Goal: Information Seeking & Learning: Find specific fact

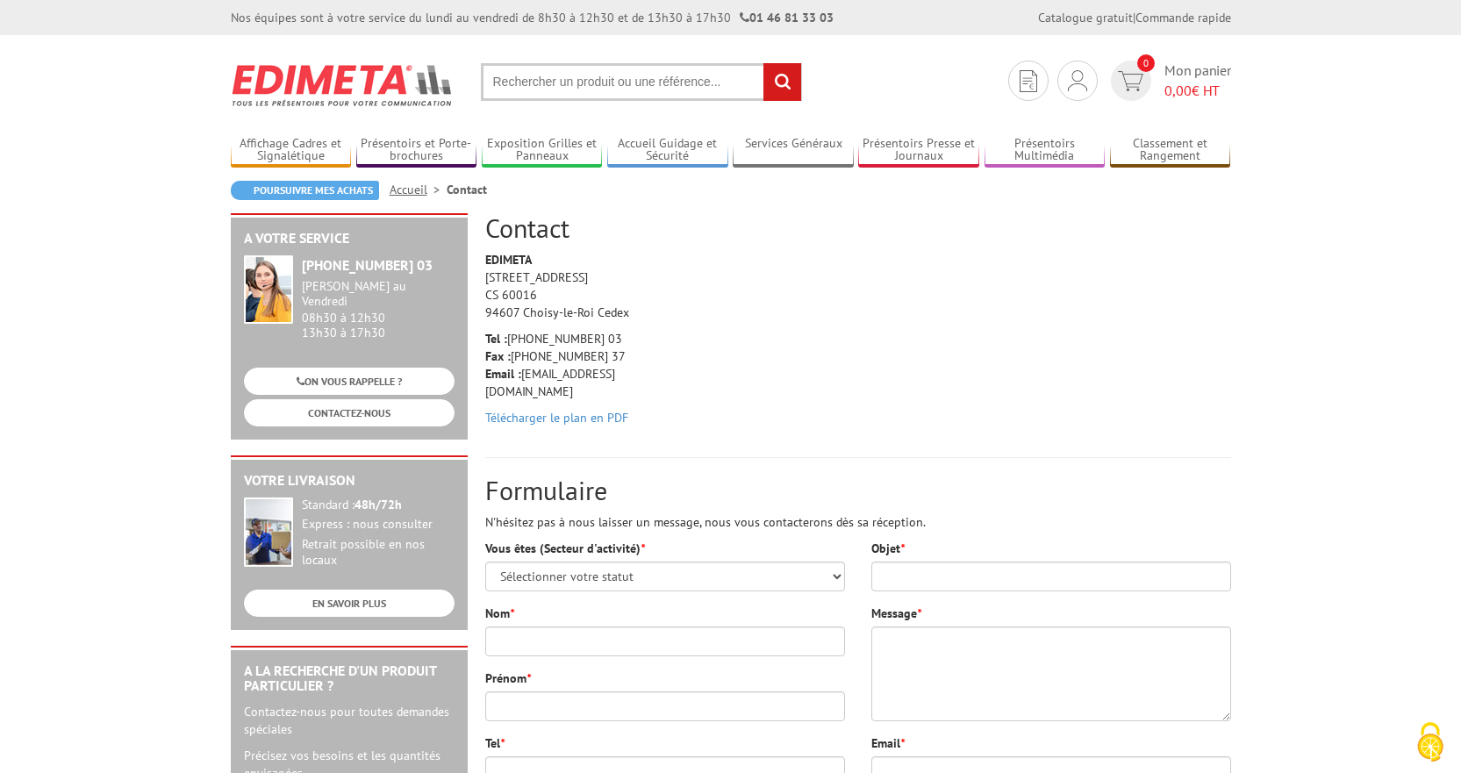
click at [555, 75] on input "text" at bounding box center [641, 82] width 321 height 38
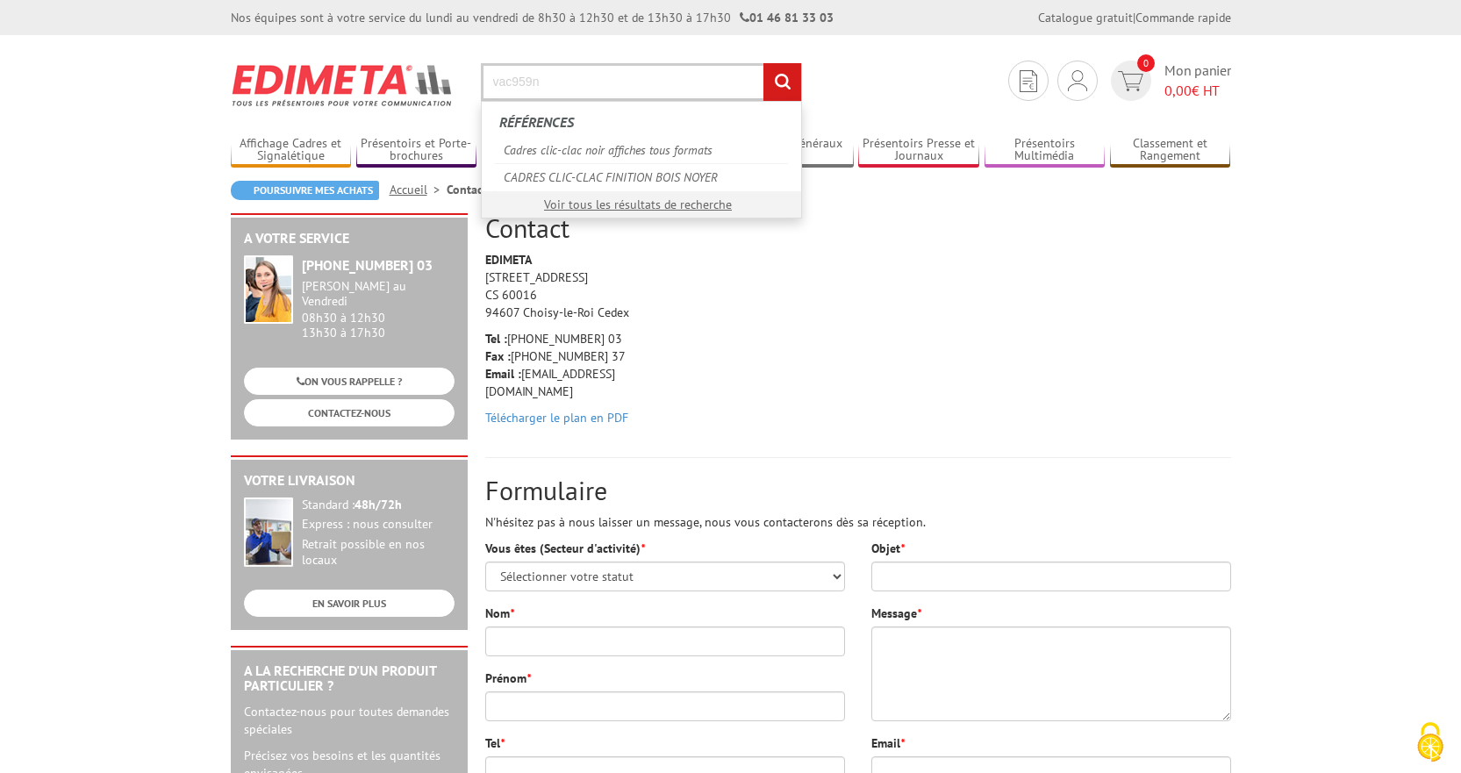
type input "vac959n"
click at [779, 68] on input "rechercher" at bounding box center [782, 82] width 38 height 38
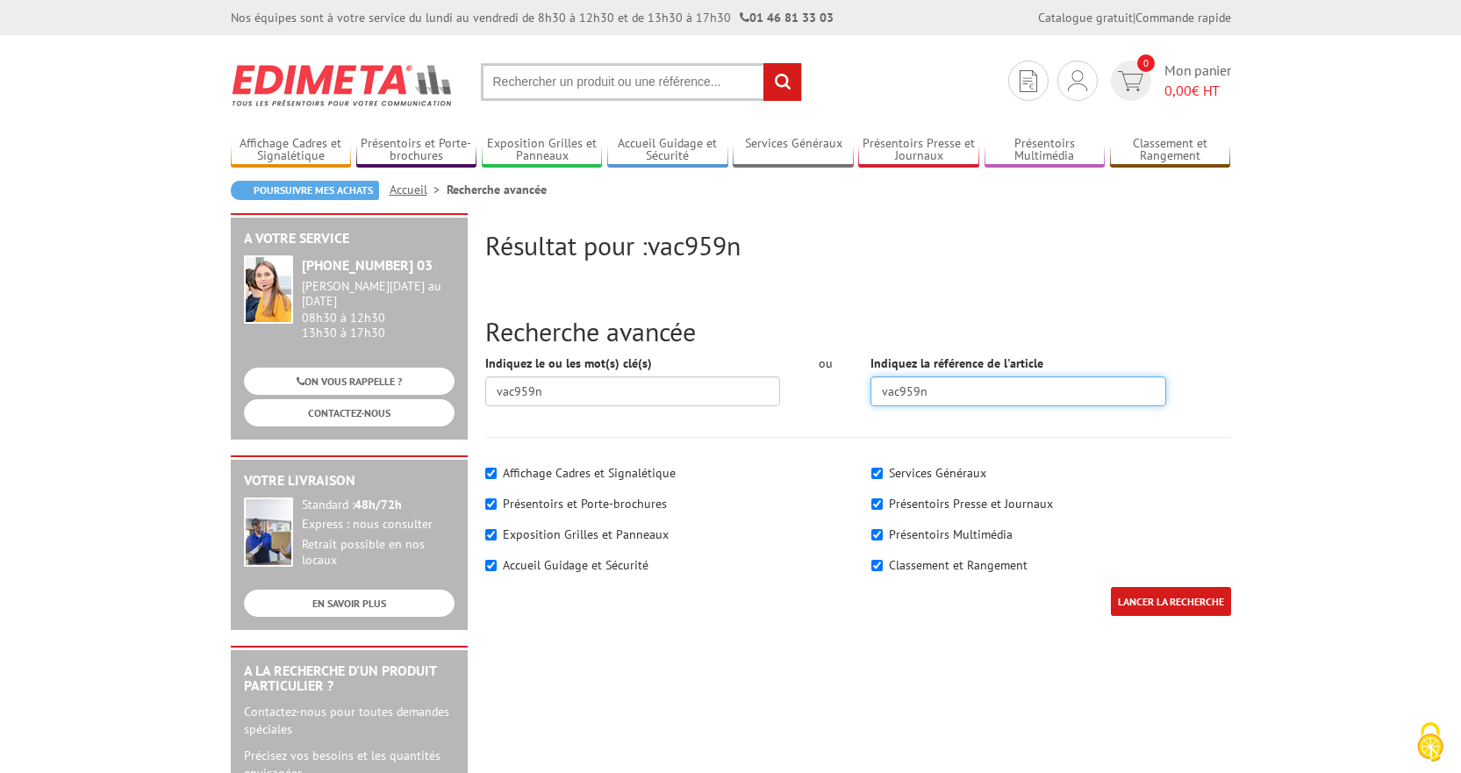
click at [935, 396] on input "vac959n" at bounding box center [1018, 391] width 296 height 30
type input "vac959"
click at [1111, 587] on input "LANCER LA RECHERCHE" at bounding box center [1171, 601] width 120 height 29
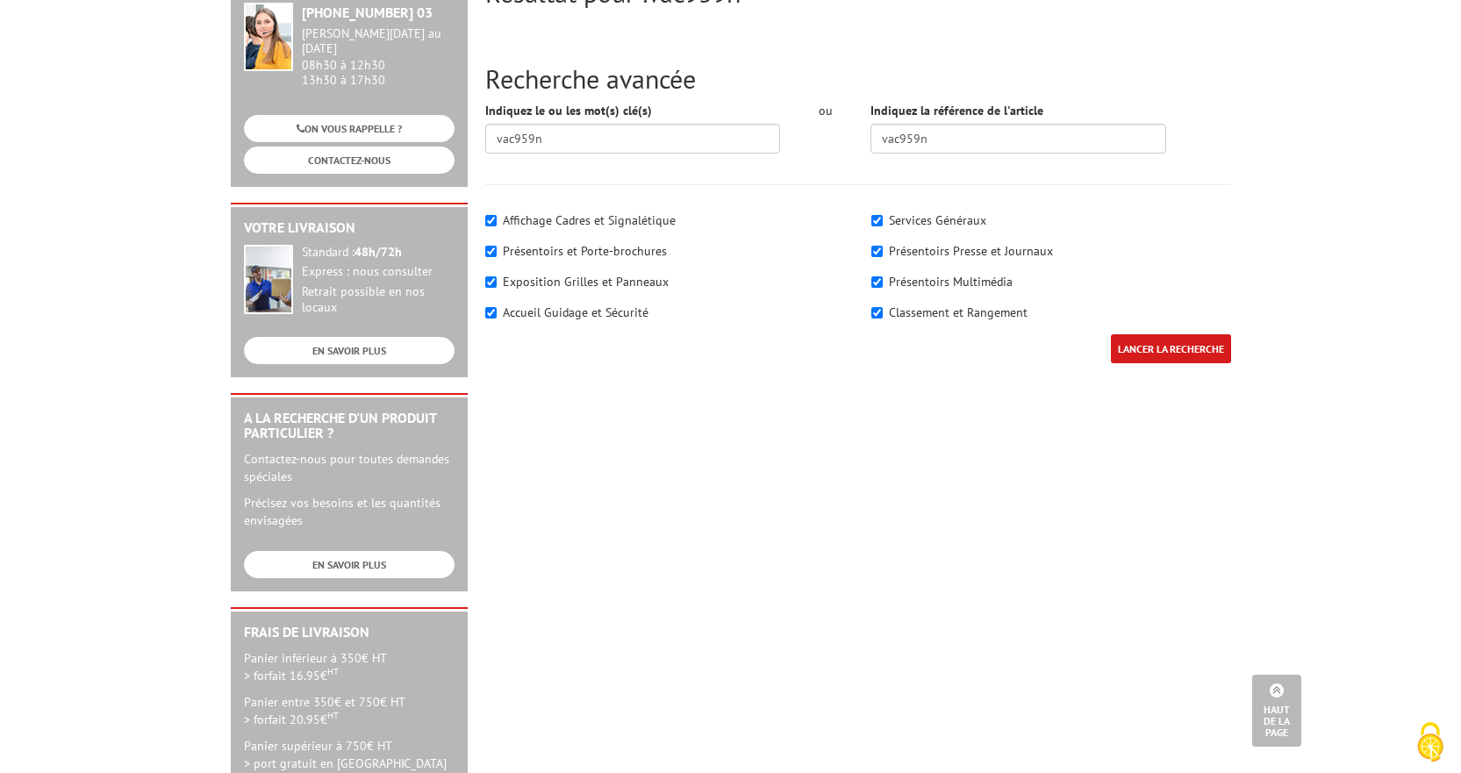
scroll to position [243, 0]
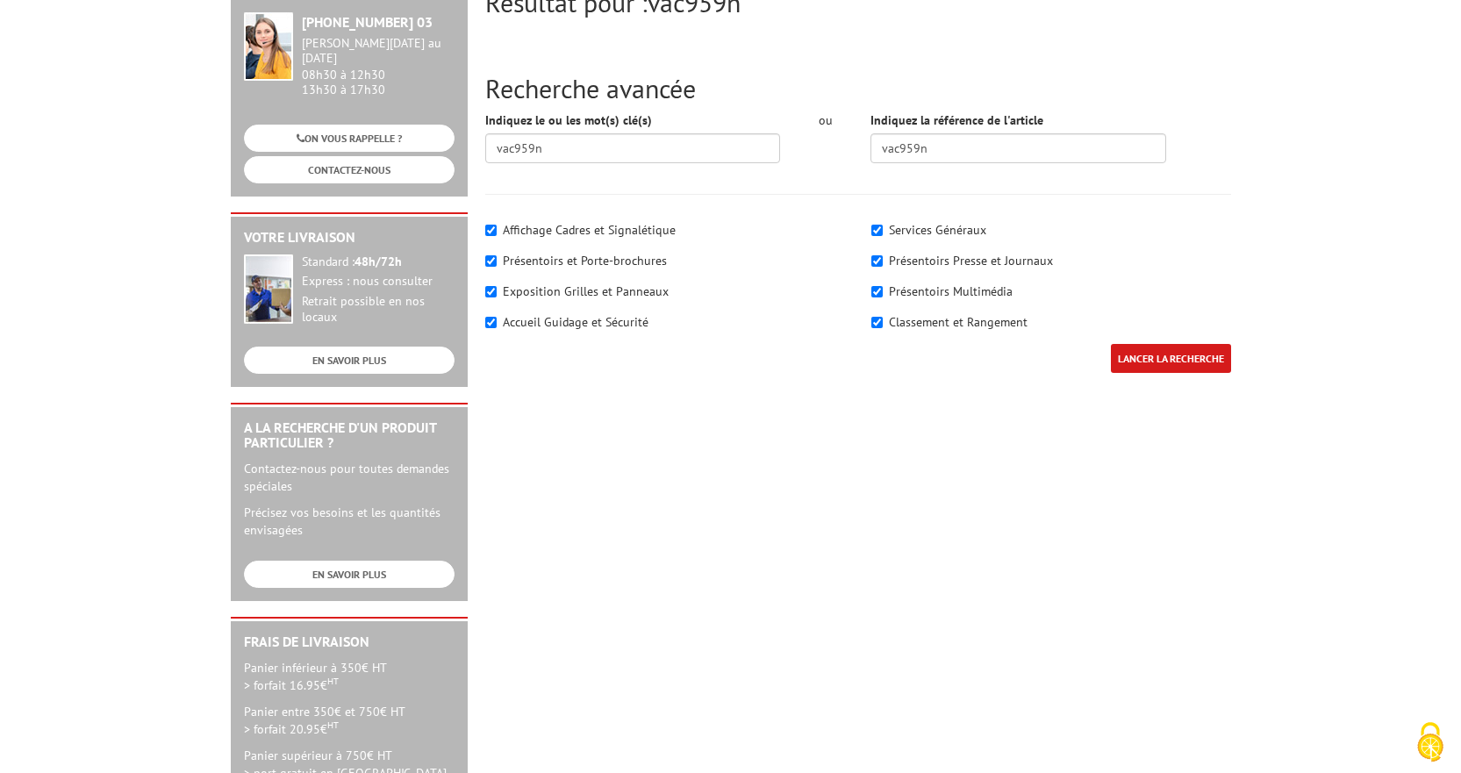
click at [1206, 366] on input "LANCER LA RECHERCHE" at bounding box center [1171, 358] width 120 height 29
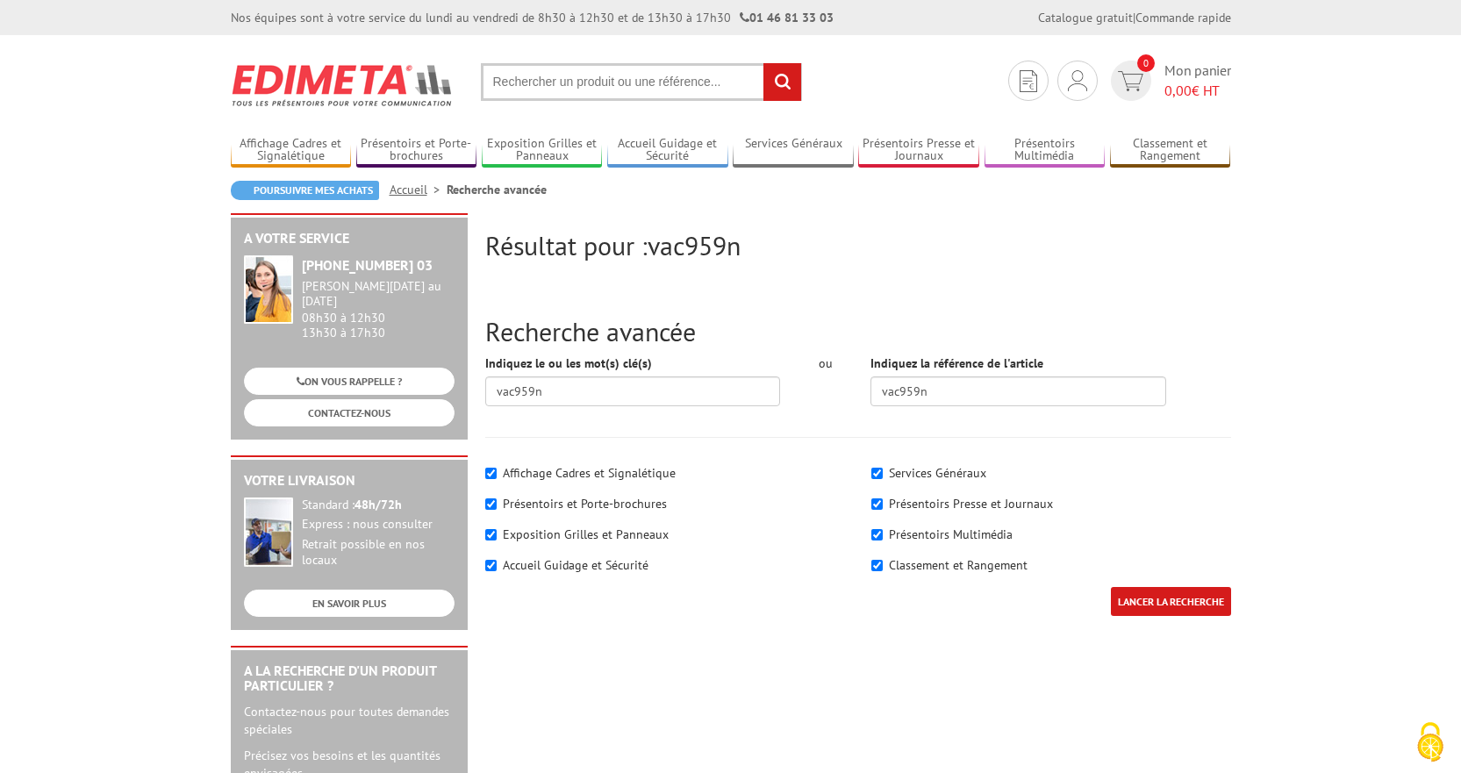
click at [533, 81] on input "text" at bounding box center [641, 82] width 321 height 38
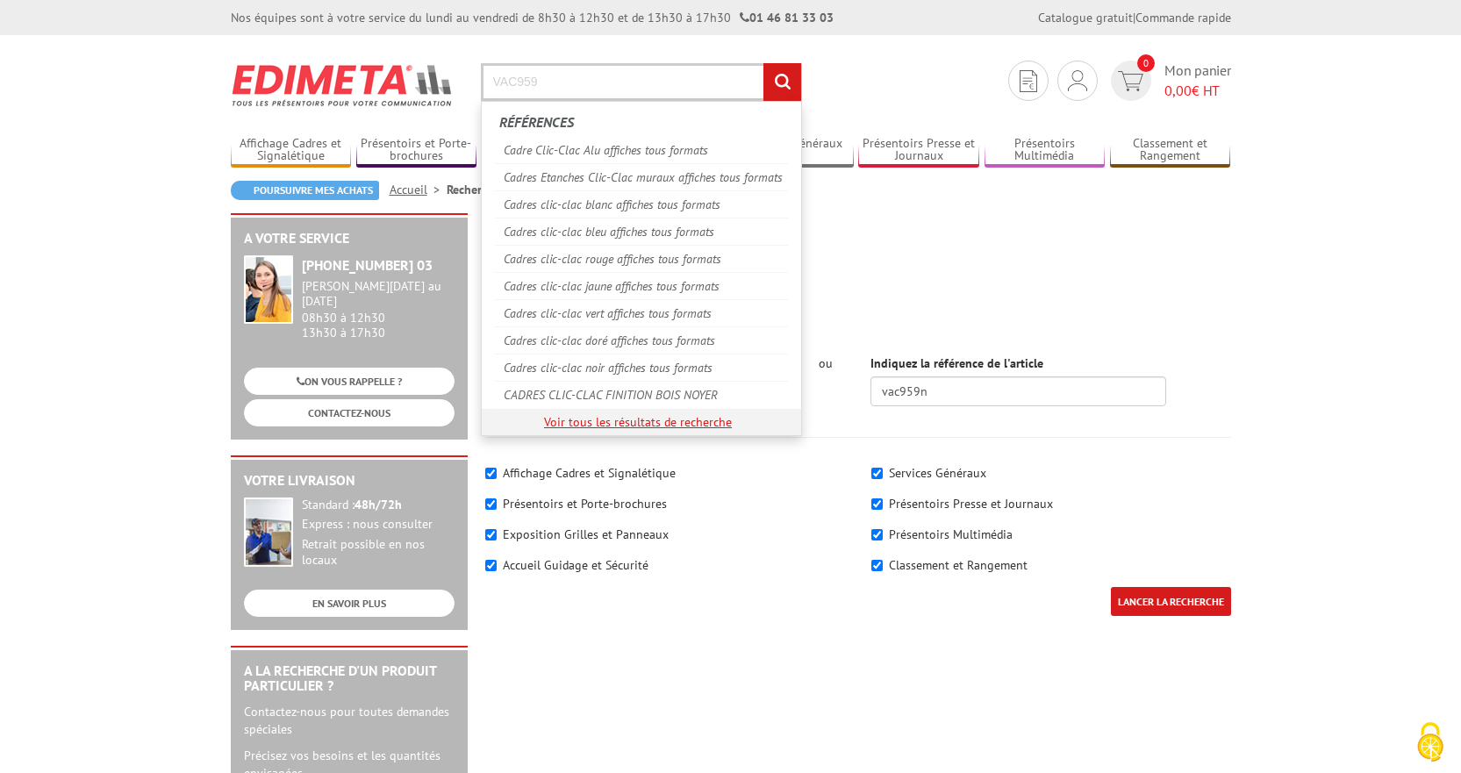
type input "VAC959"
click at [662, 426] on link "Voir tous les résultats de recherche" at bounding box center [638, 422] width 188 height 16
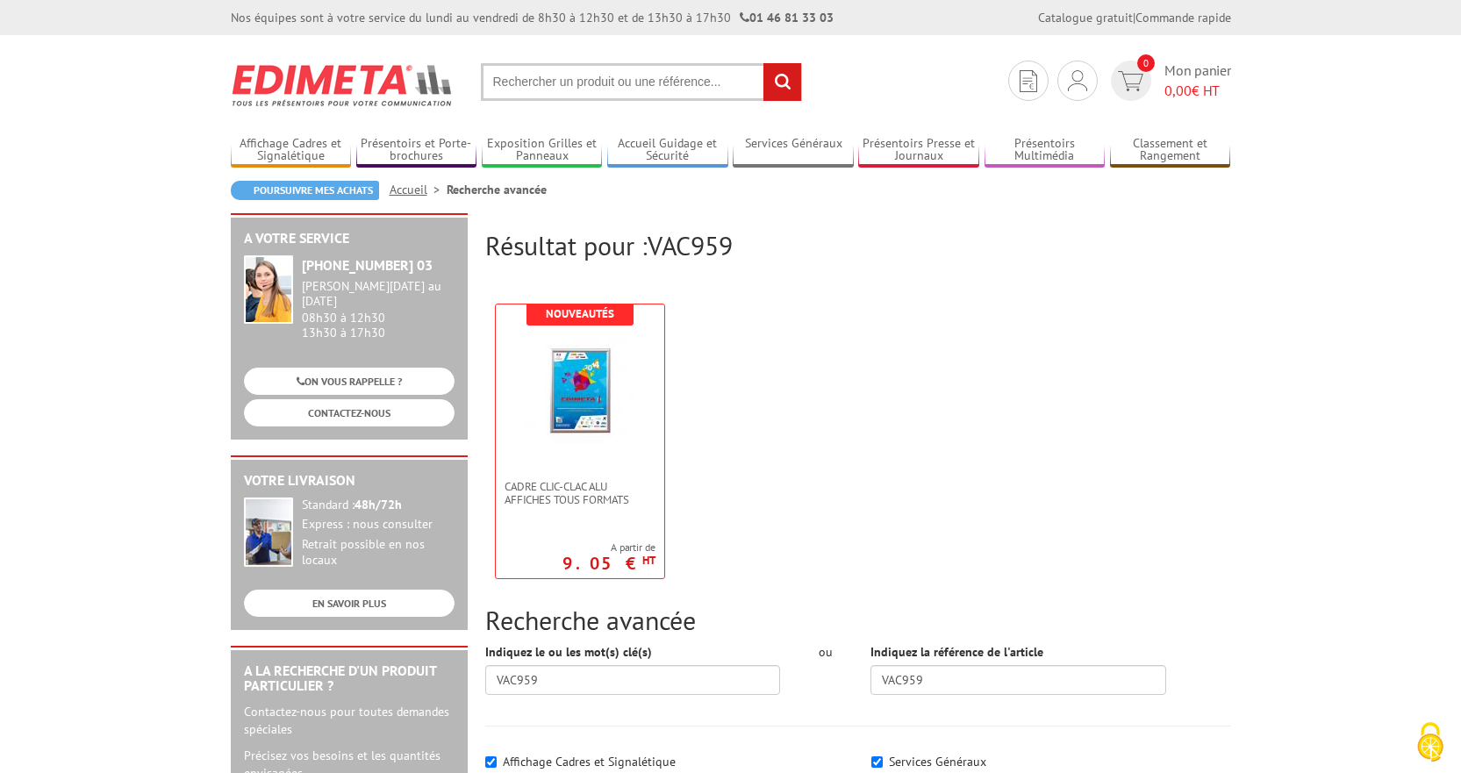
scroll to position [88, 0]
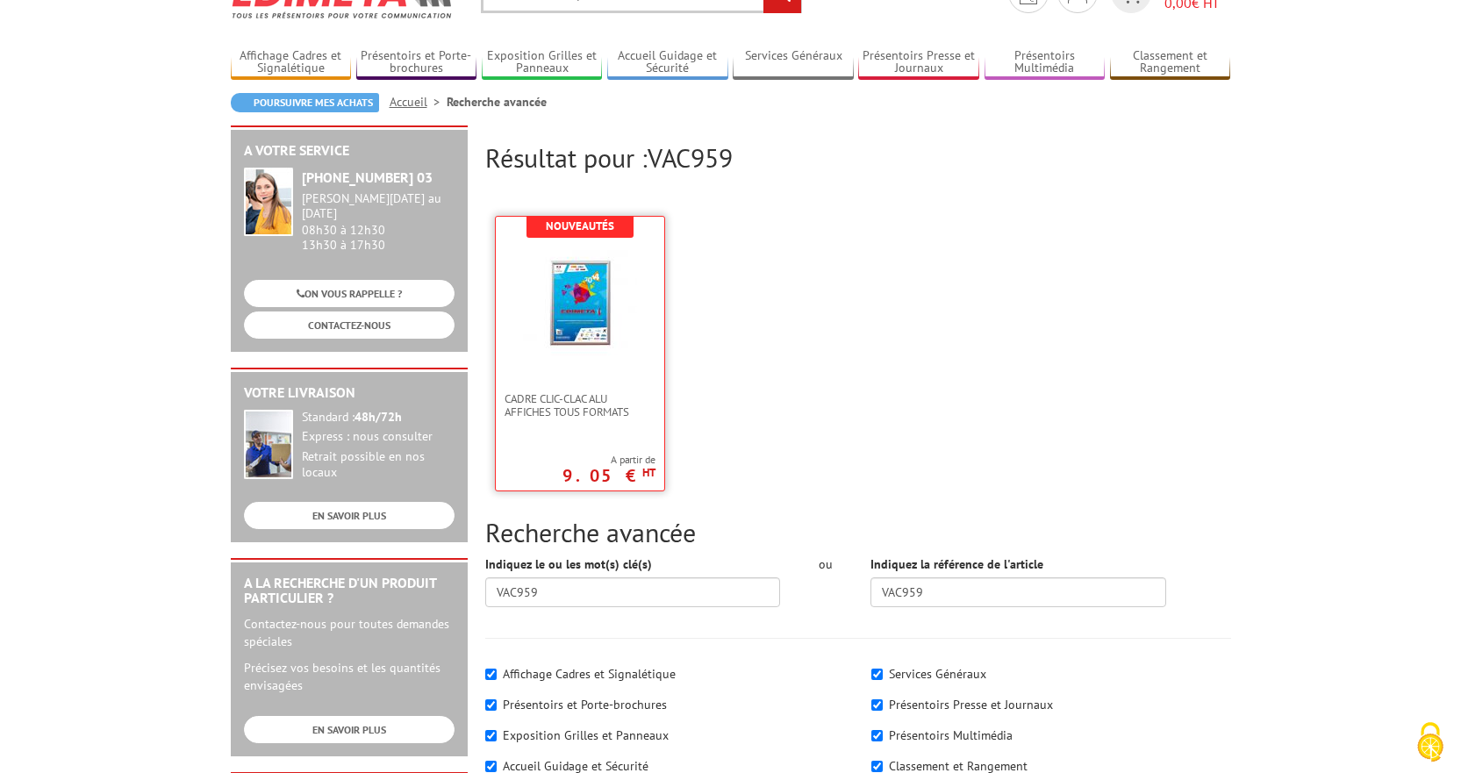
click at [576, 374] on link at bounding box center [580, 304] width 168 height 175
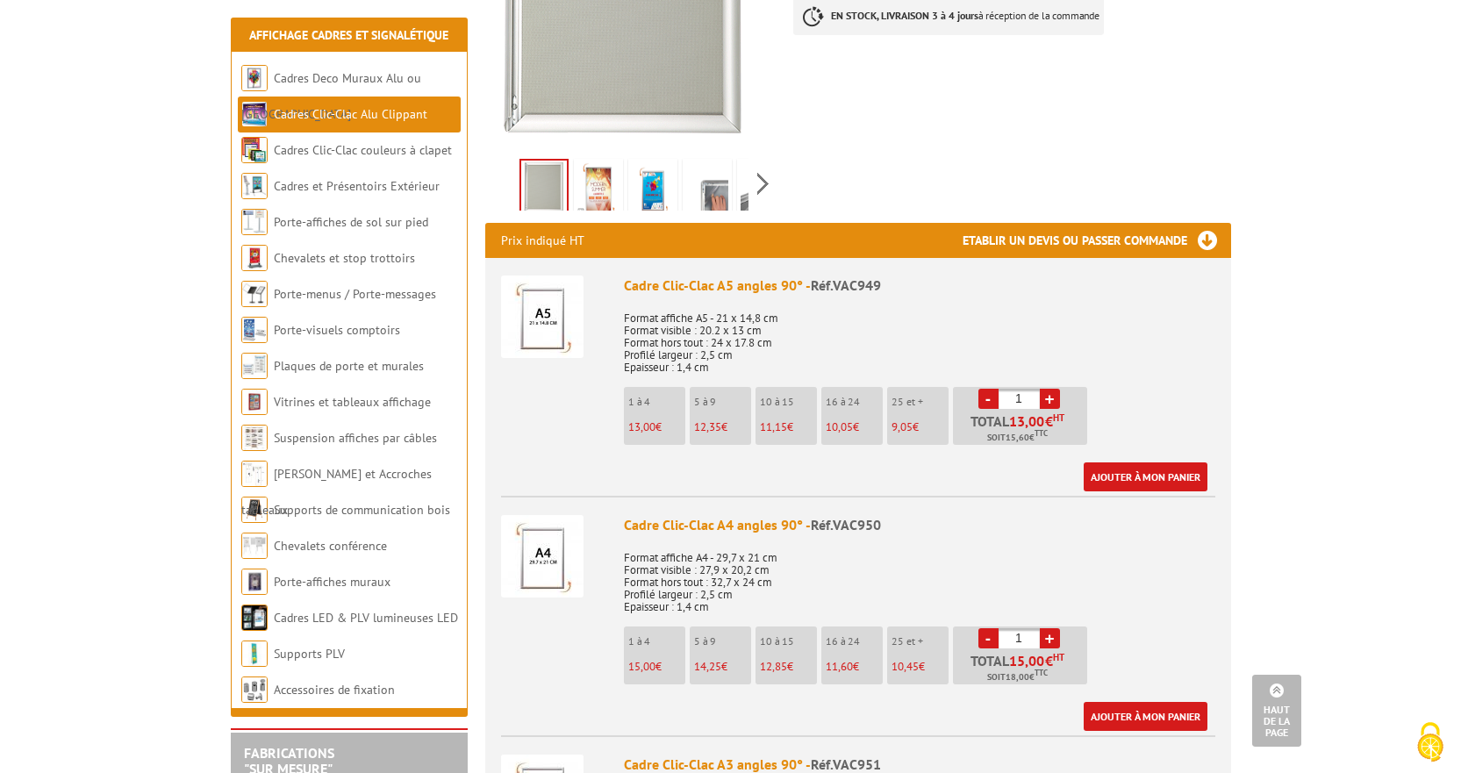
scroll to position [88, 0]
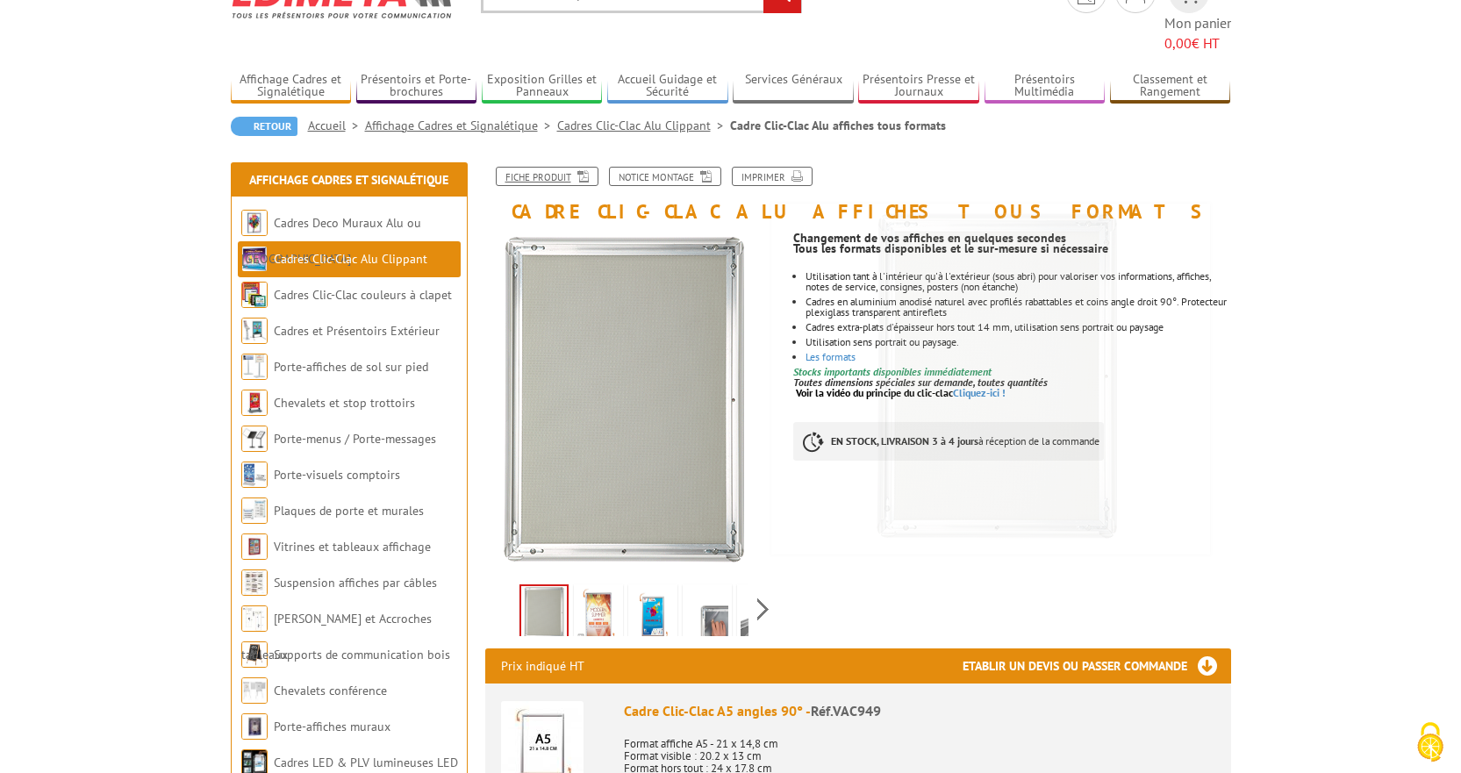
click at [550, 167] on link "Fiche produit" at bounding box center [547, 176] width 103 height 19
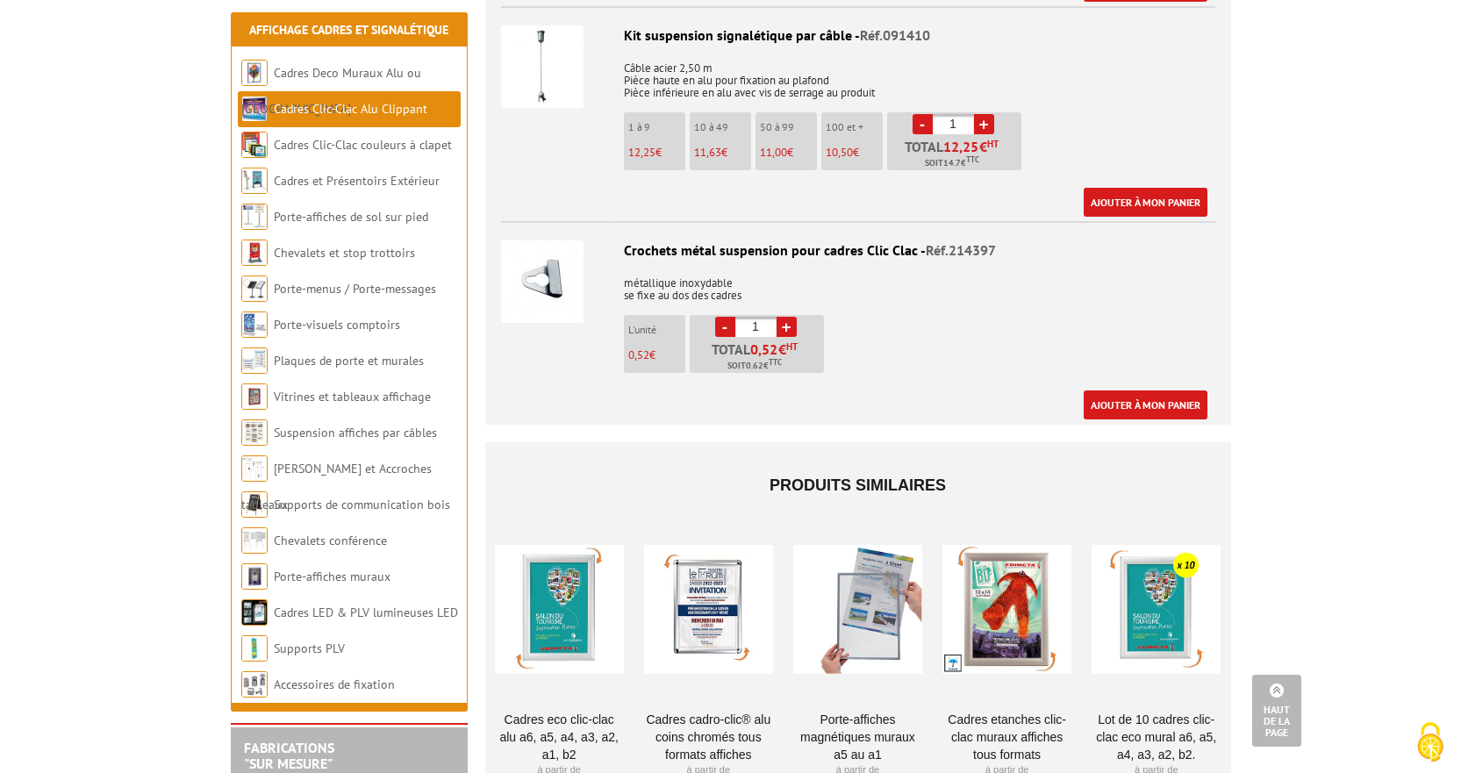
scroll to position [6567, 0]
